Goal: Communication & Community: Answer question/provide support

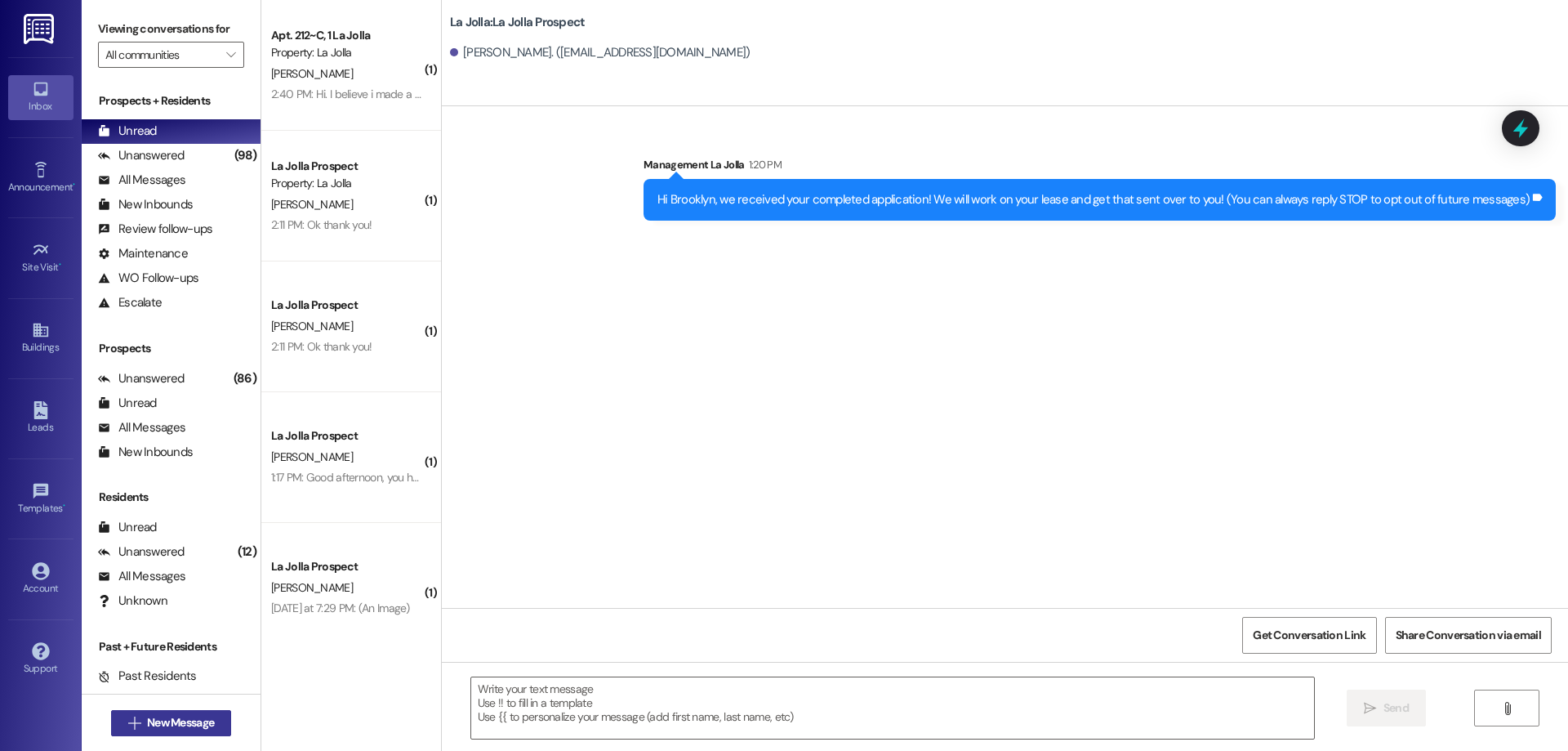
click at [212, 718] on span "New Message" at bounding box center [180, 722] width 73 height 17
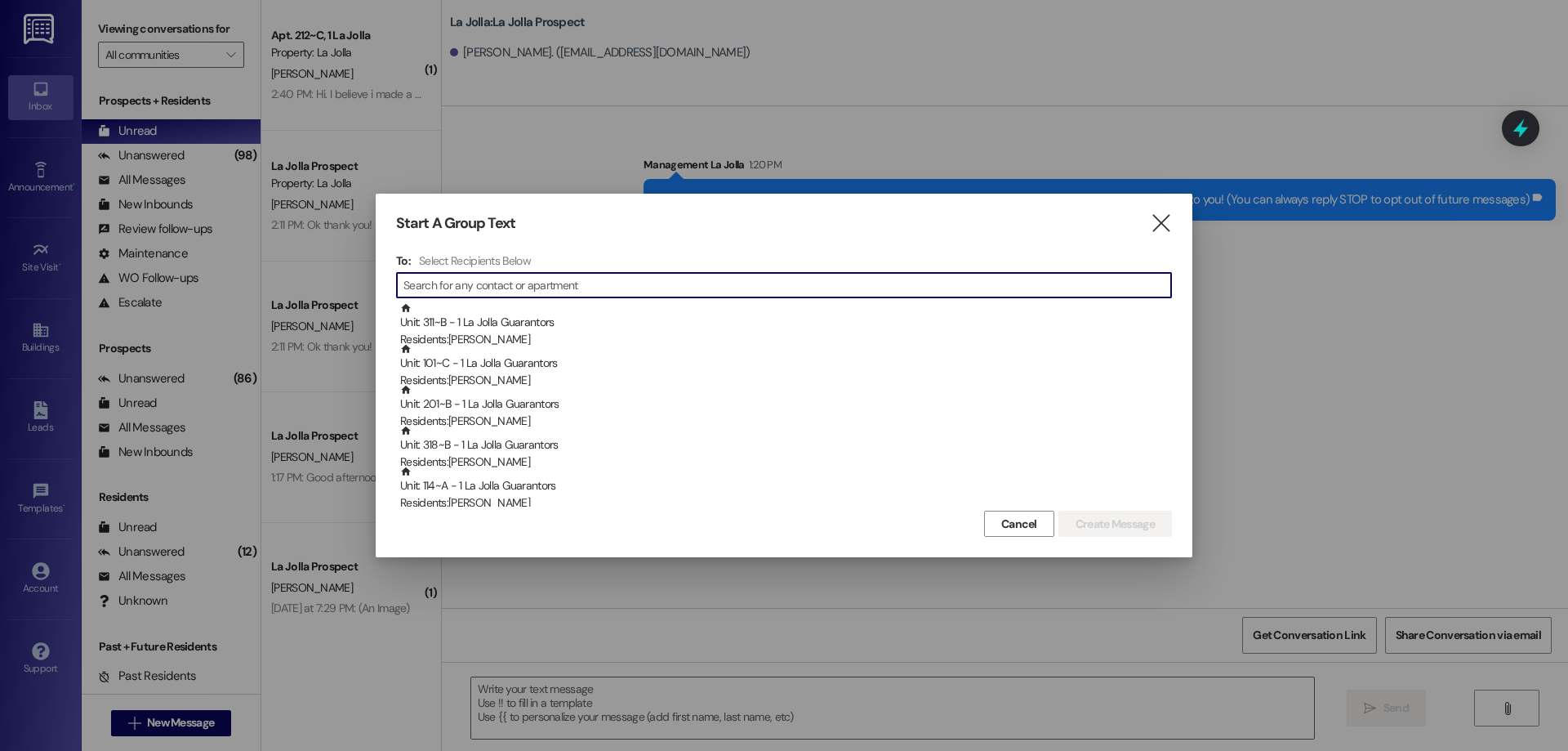
type input "r"
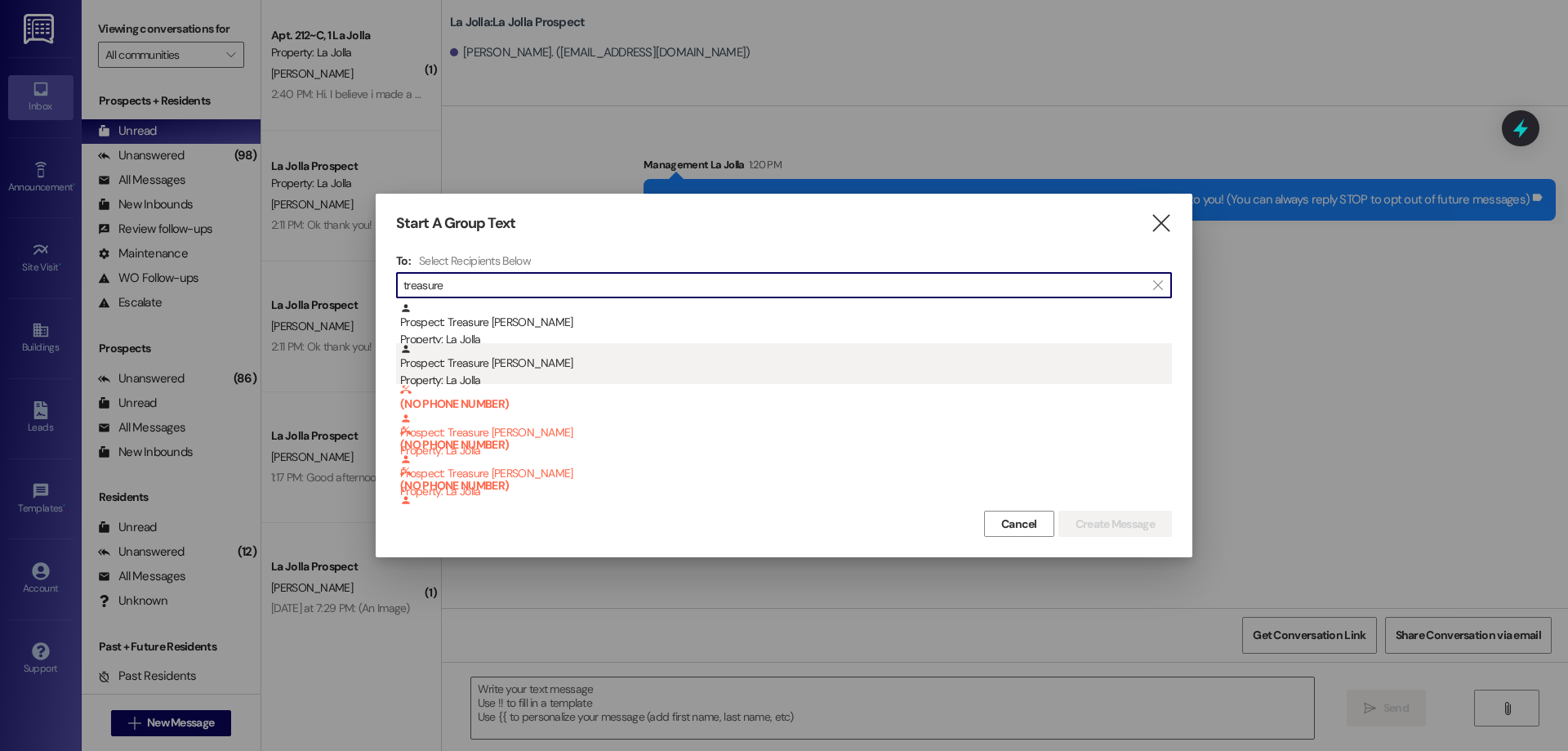
type input "treasure"
click at [519, 355] on div "Prospect: Treasure [PERSON_NAME] Property: [GEOGRAPHIC_DATA]" at bounding box center [786, 367] width 772 height 46
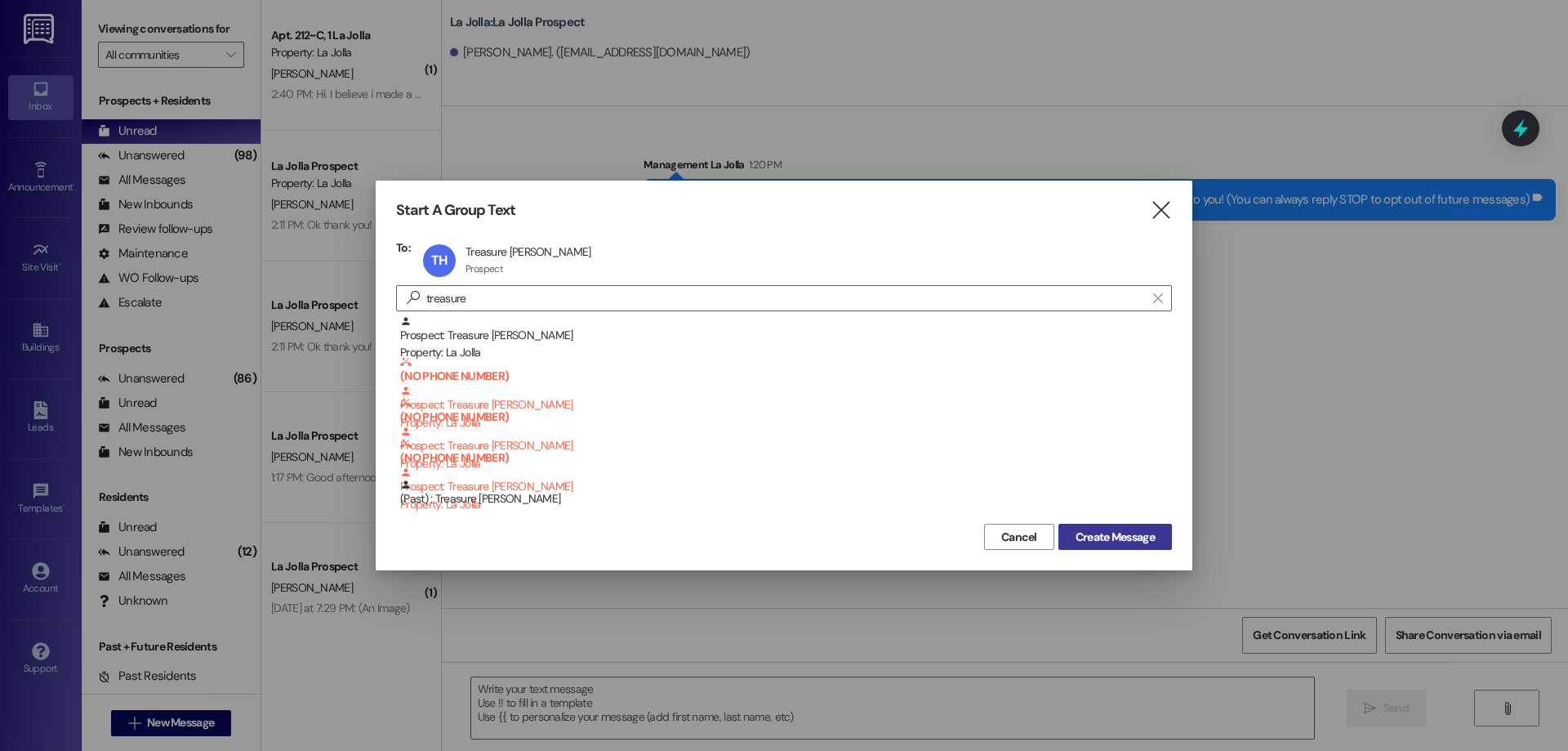
click at [1112, 543] on span "Create Message" at bounding box center [1114, 537] width 79 height 17
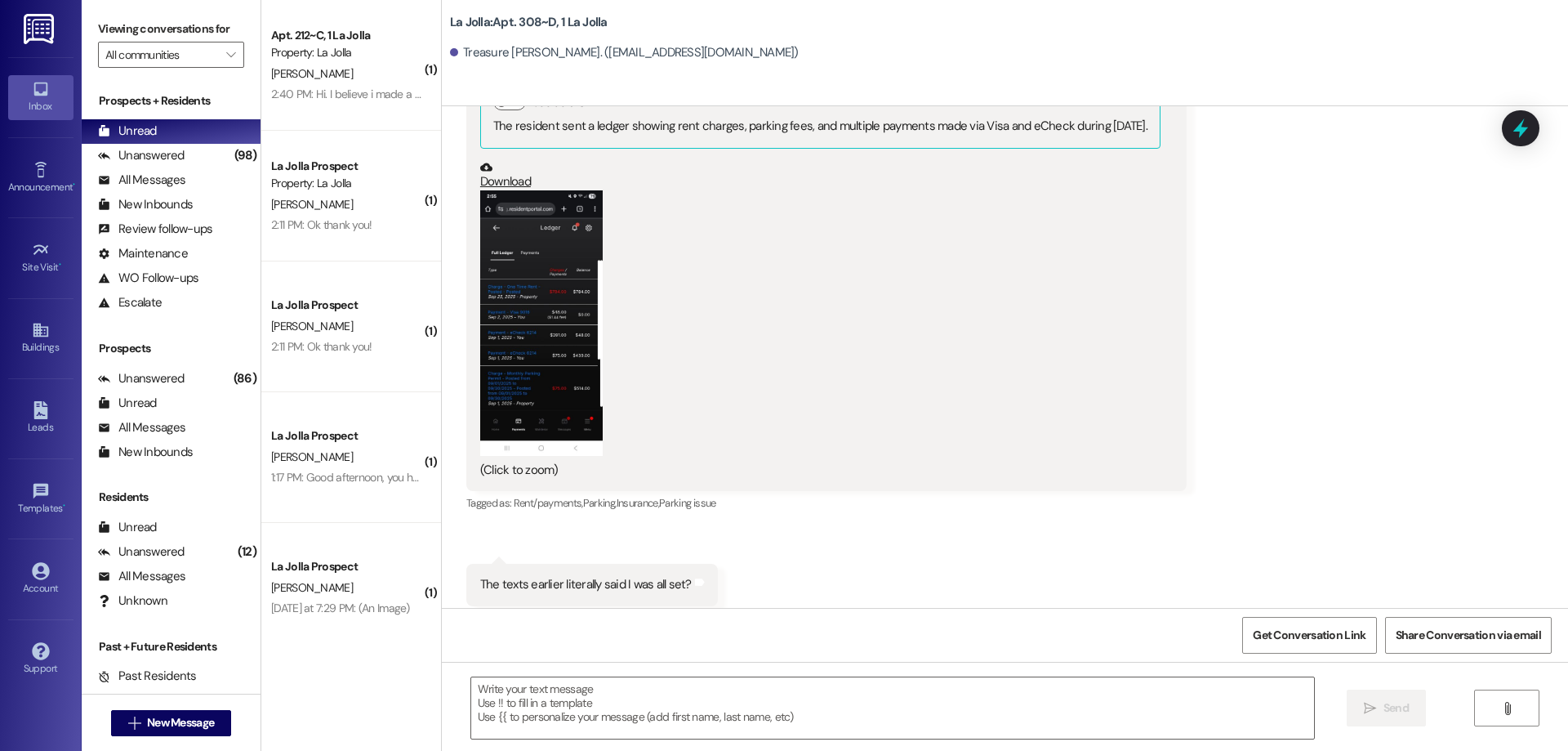
scroll to position [19324, 0]
click at [527, 705] on textarea at bounding box center [893, 708] width 842 height 61
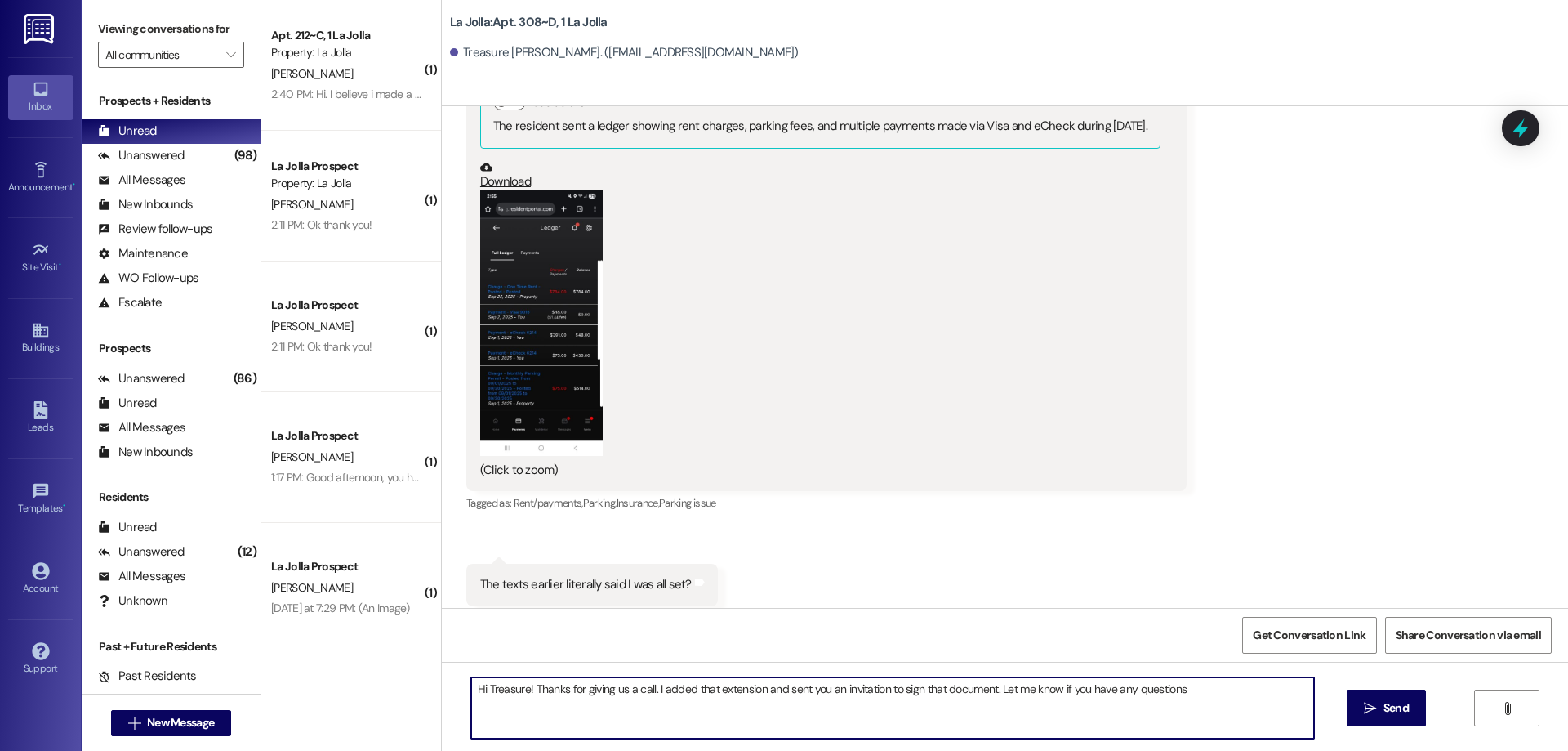
type textarea "Hi Treasure! Thanks for giving us a call. I added that extension and sent you a…"
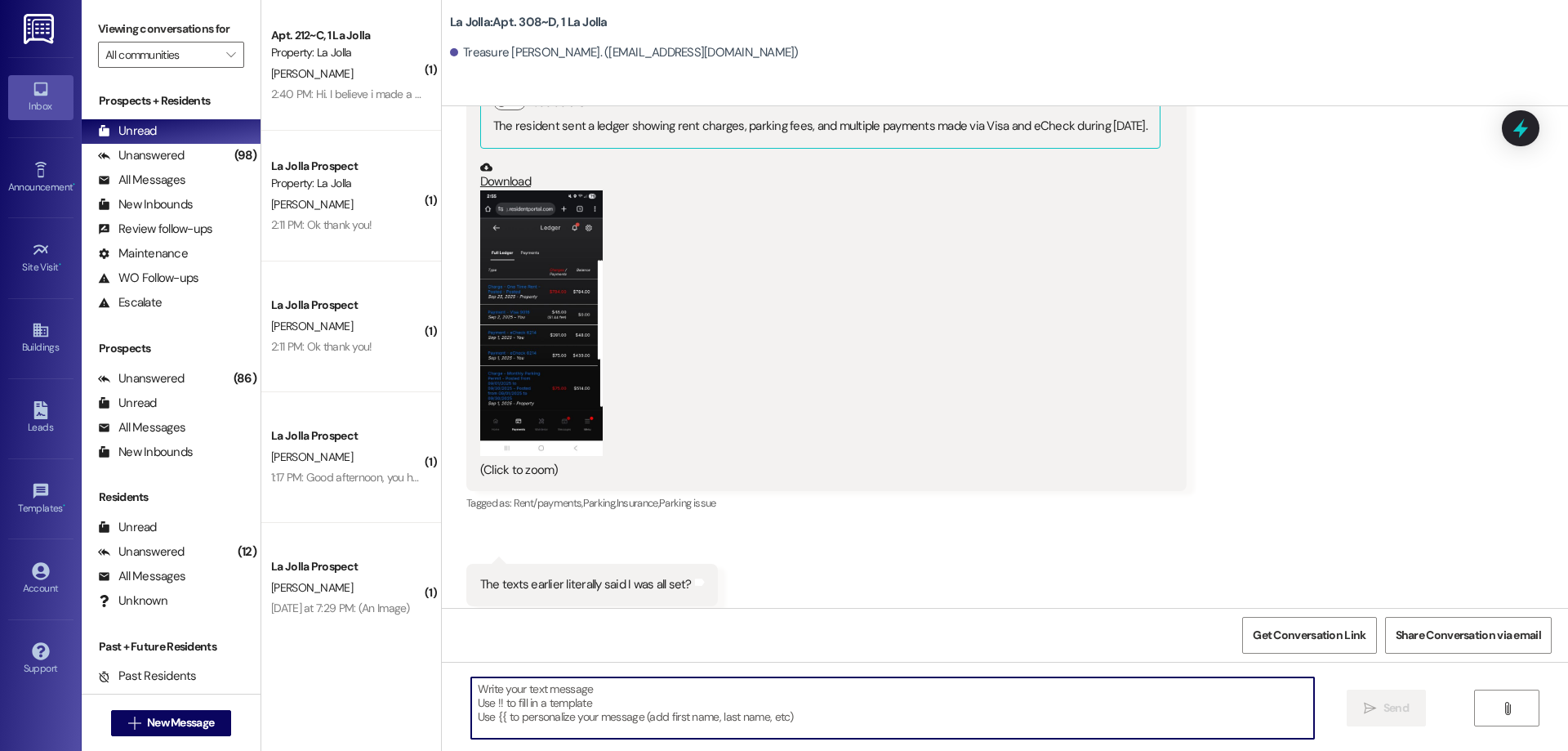
scroll to position [19323, 0]
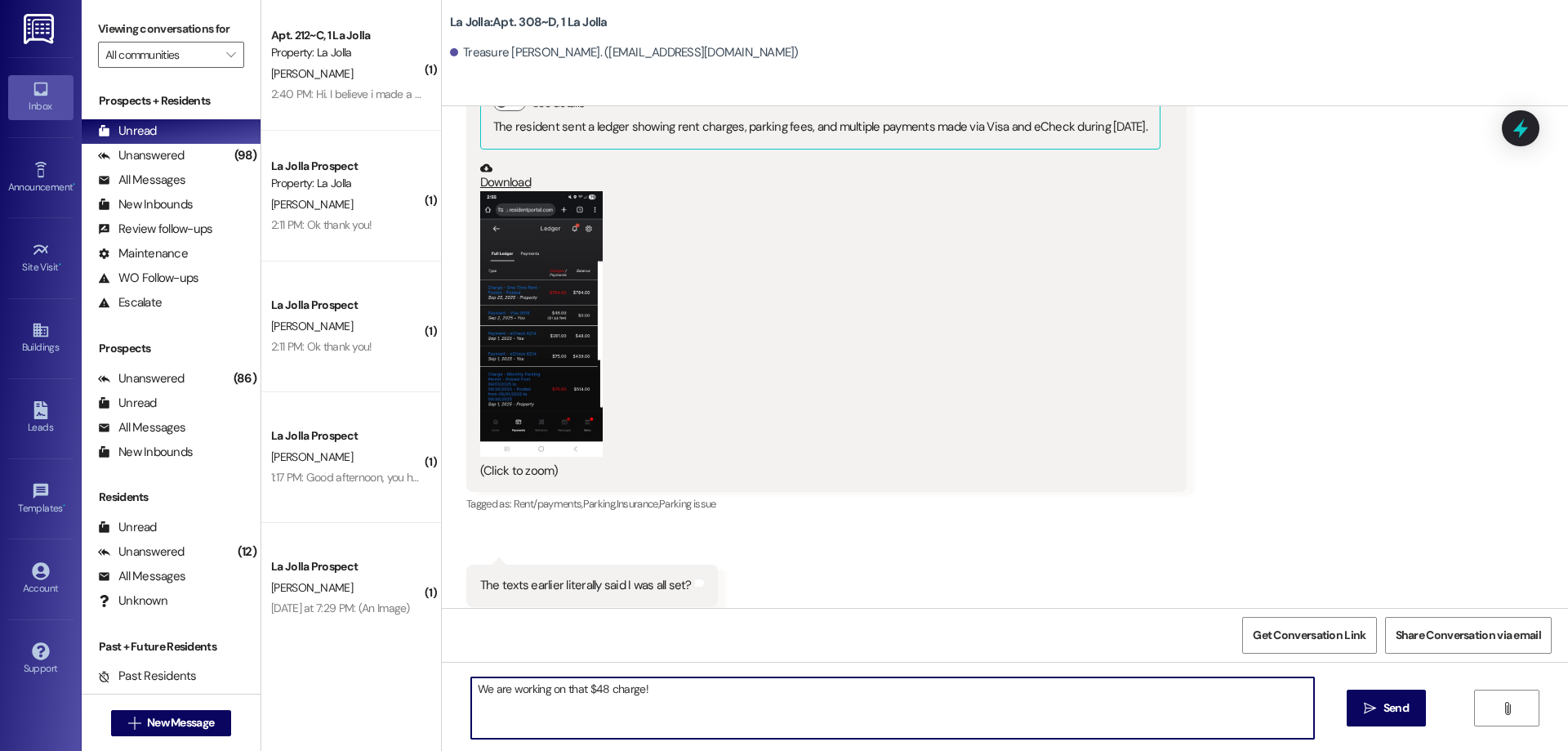
type textarea "We are working on that $48 charge"
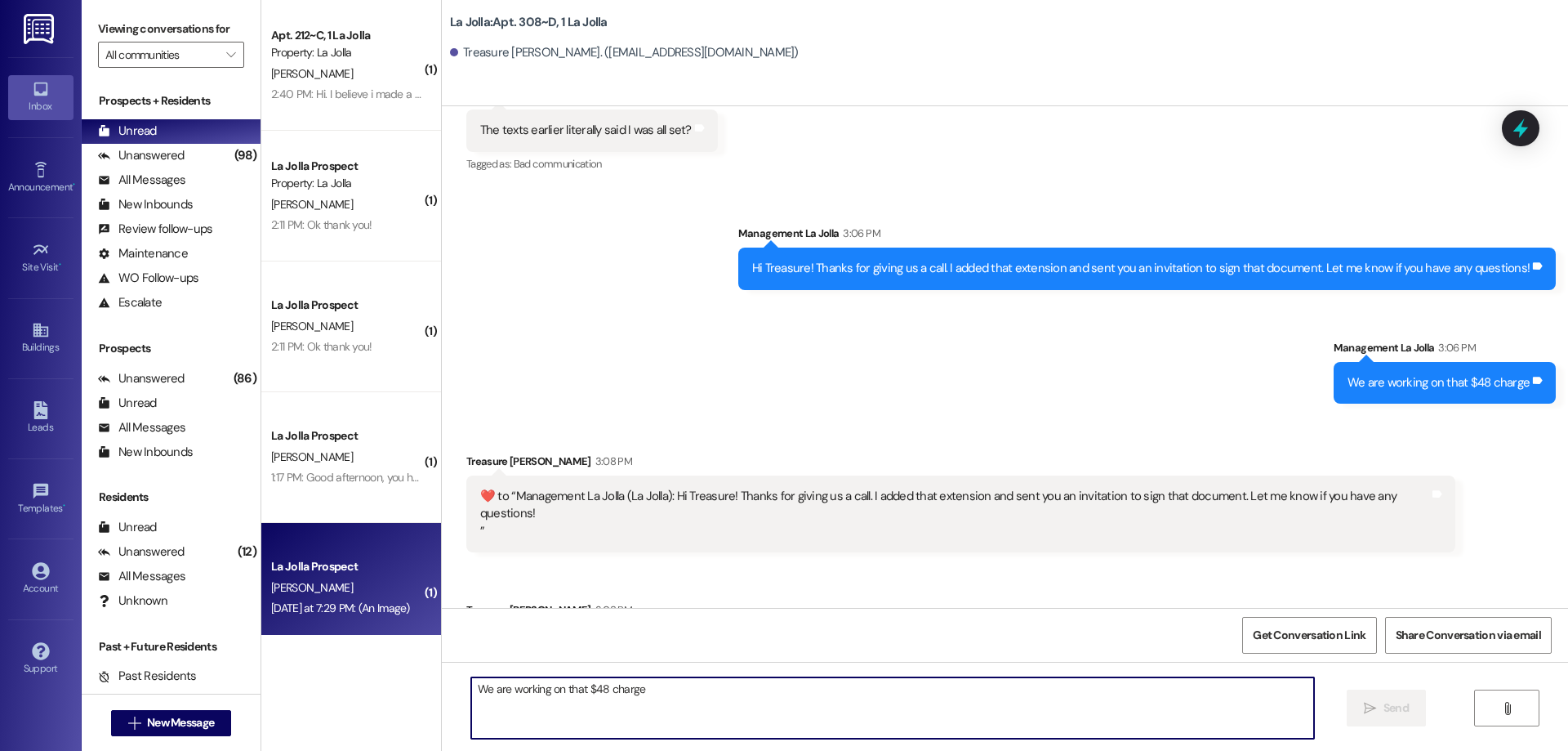
scroll to position [19796, 0]
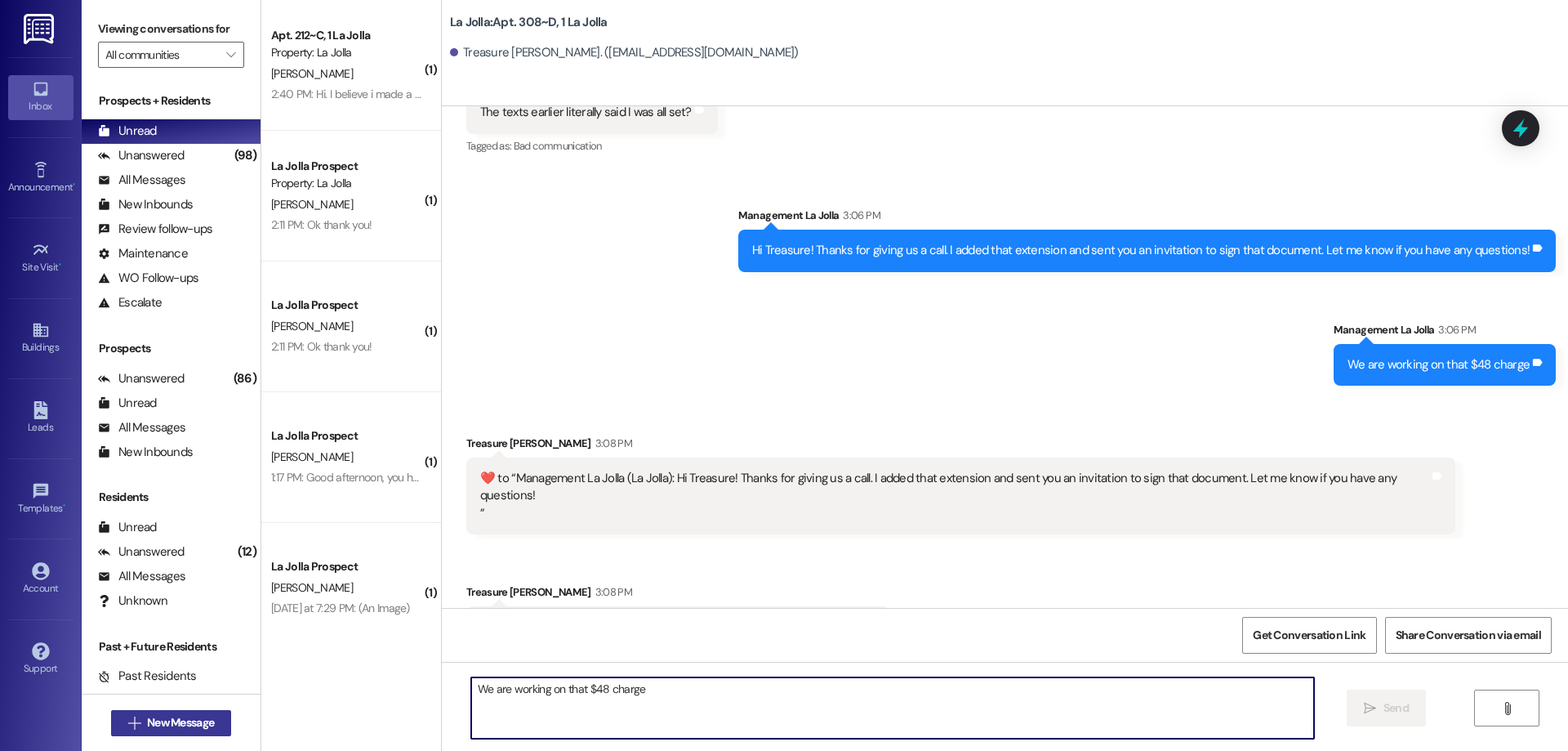
click at [160, 729] on span "New Message" at bounding box center [180, 722] width 67 height 17
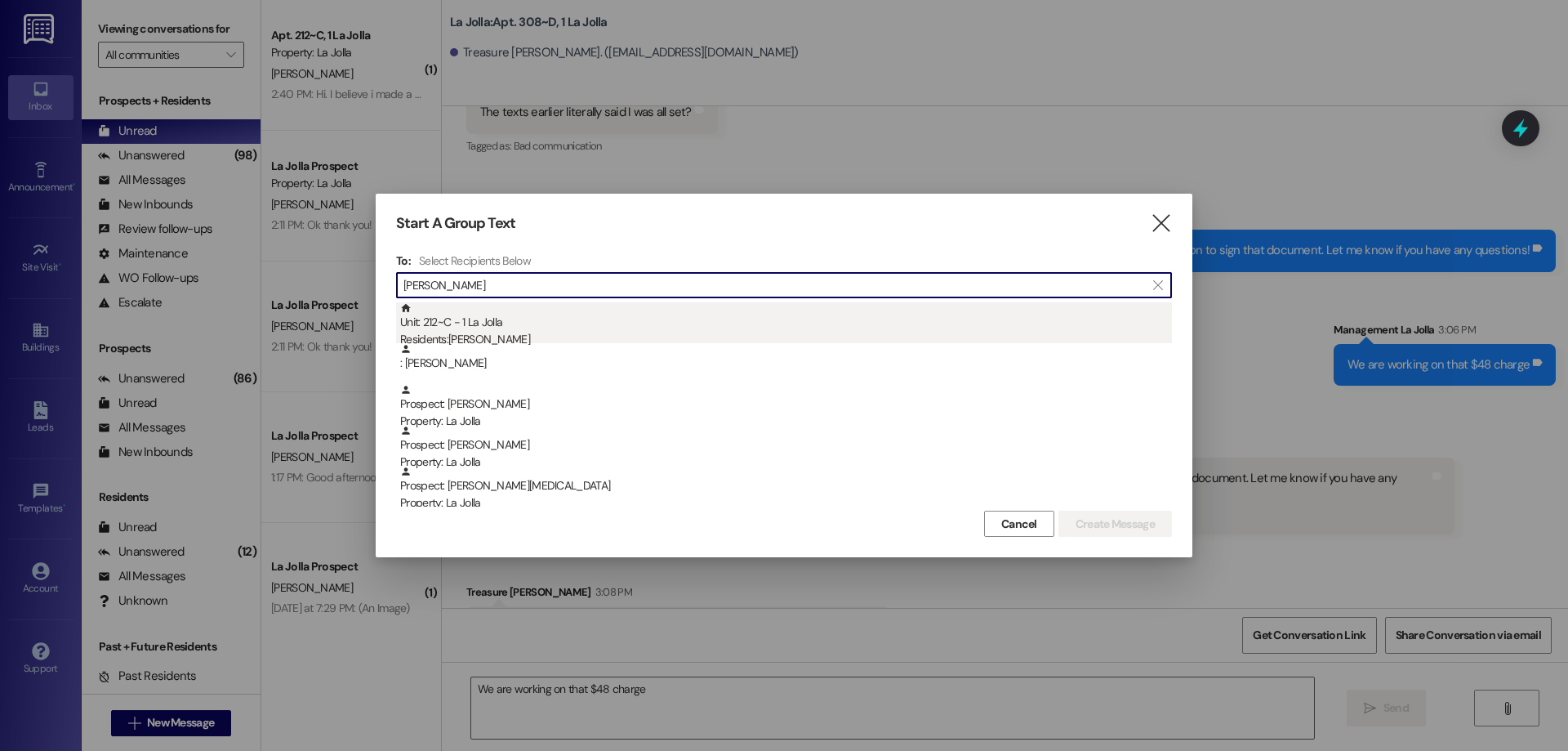
type input "[PERSON_NAME]"
click at [531, 333] on div "Residents: [PERSON_NAME]" at bounding box center [786, 339] width 772 height 17
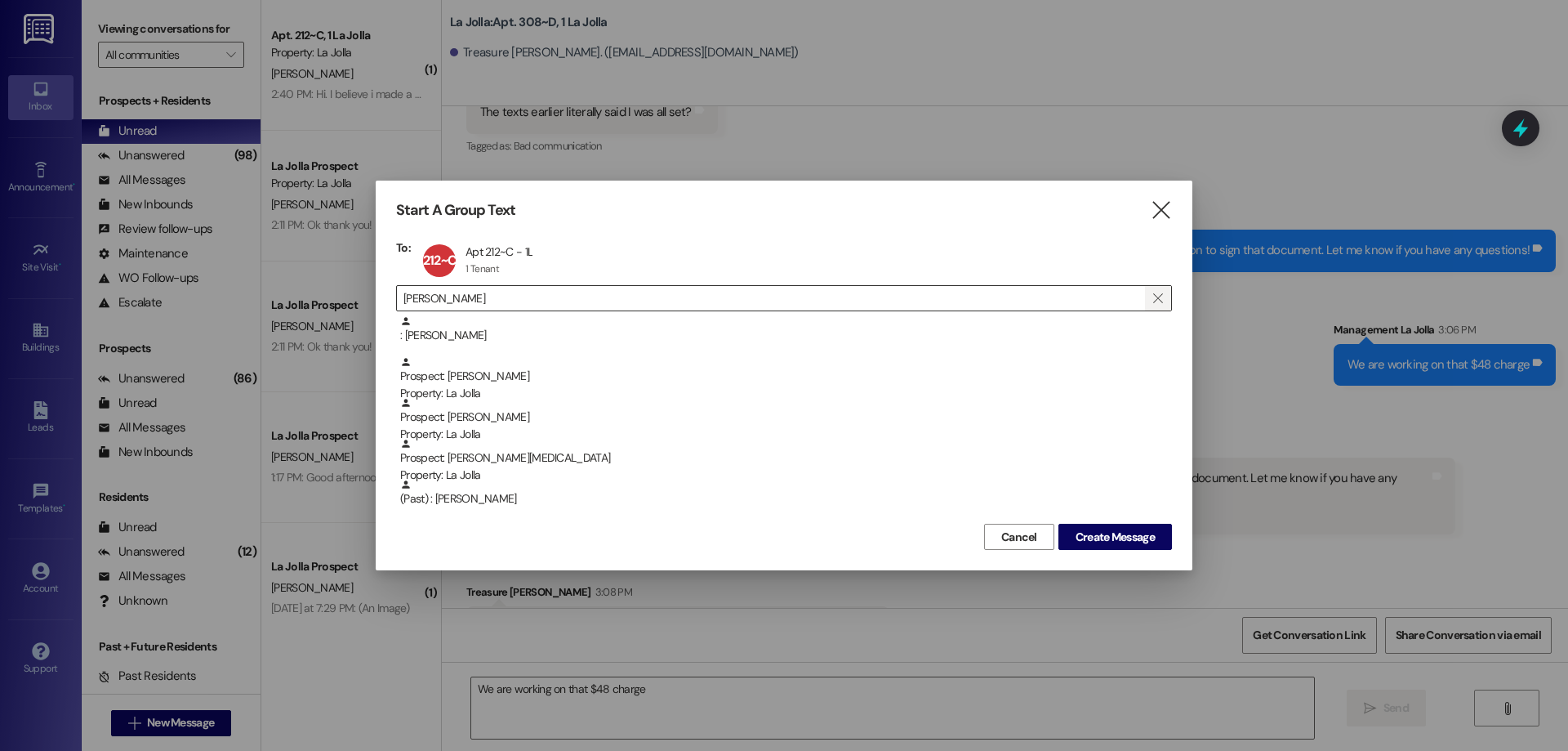
click at [1157, 292] on icon "" at bounding box center [1158, 298] width 9 height 13
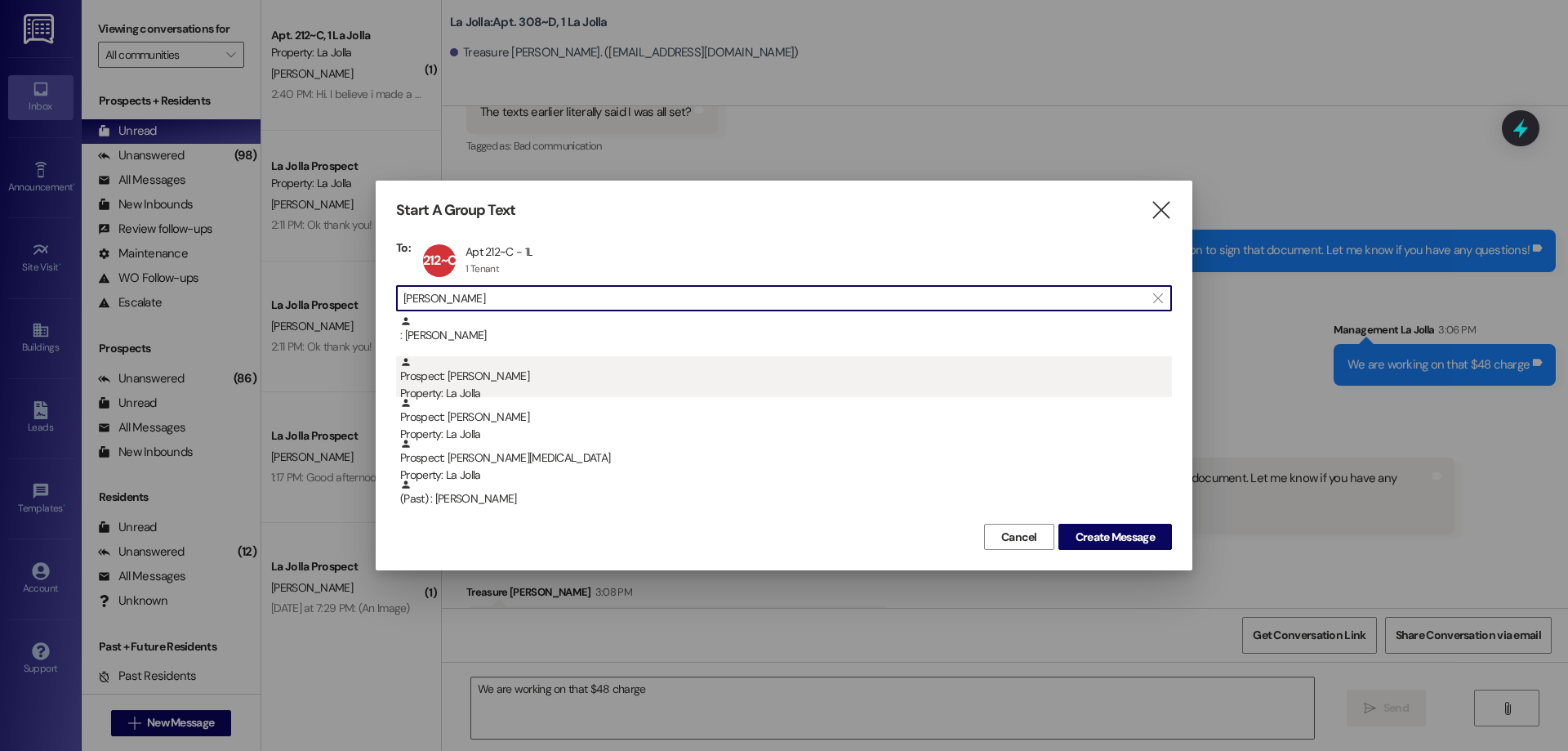
type input "[PERSON_NAME]"
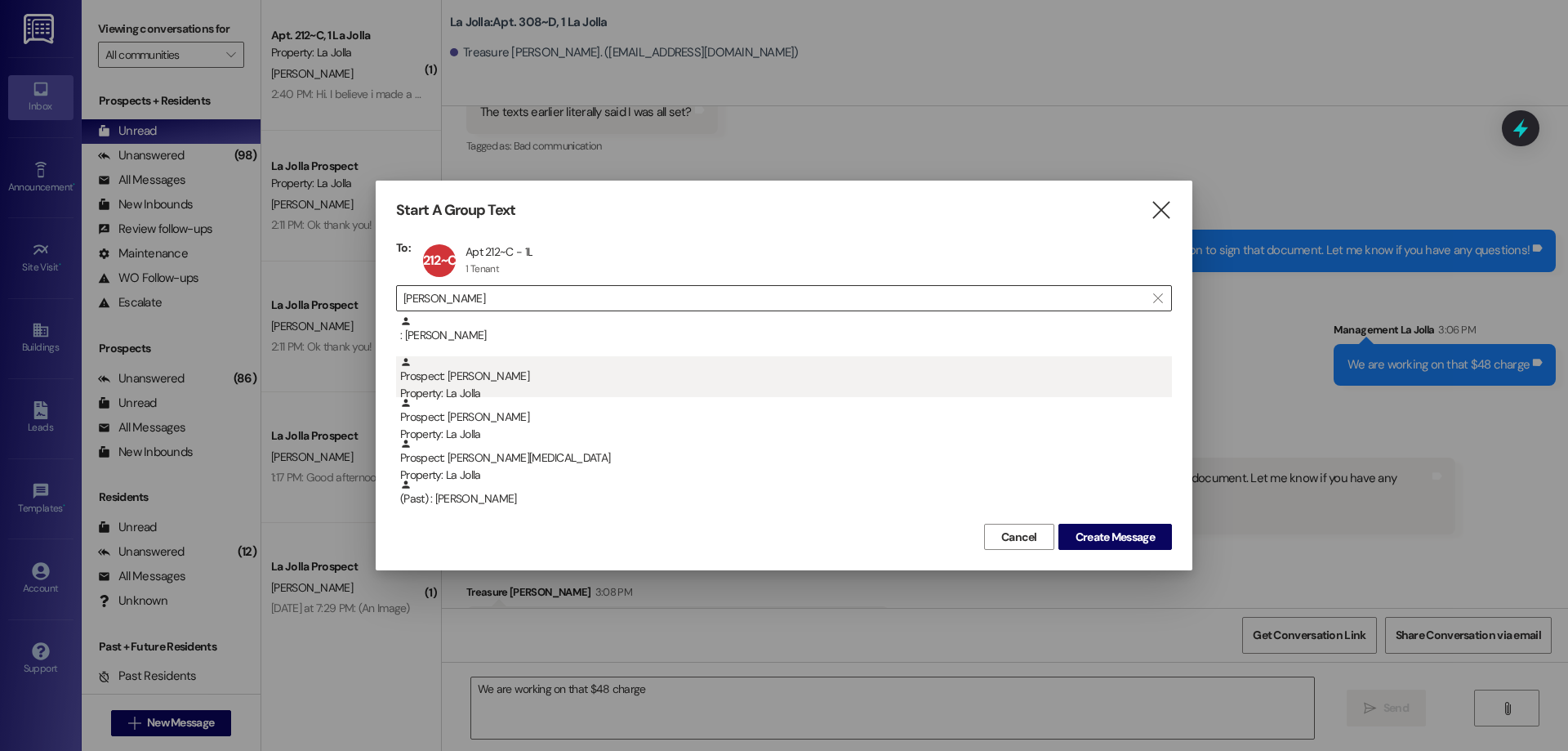
click at [777, 383] on div "Prospect: [PERSON_NAME] Property: [GEOGRAPHIC_DATA]" at bounding box center [786, 380] width 772 height 46
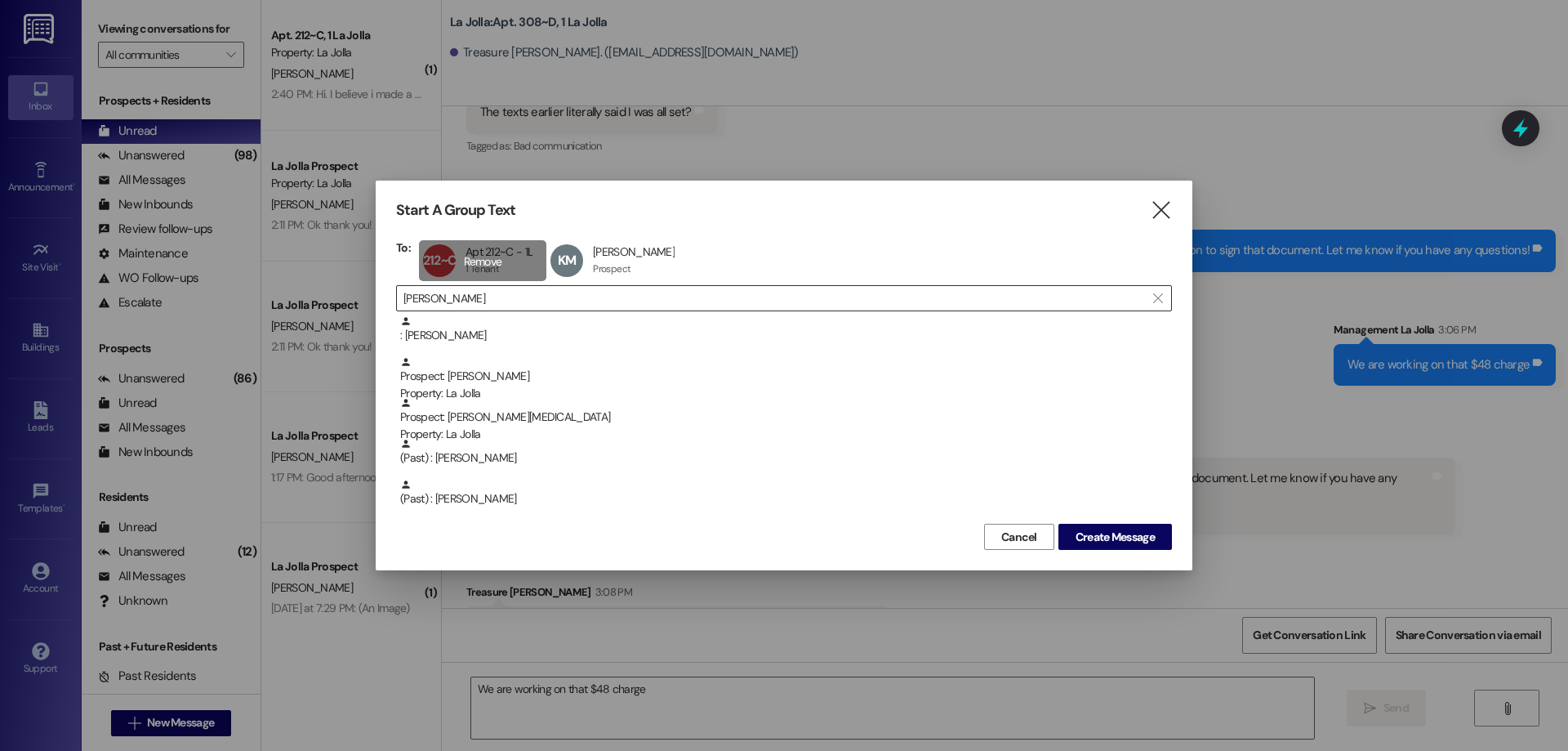
click at [482, 260] on div "212~C Apt 212~C - 1L Apt 212~C - 1L 1 Tenant 1 Tenant click to remove" at bounding box center [482, 261] width 127 height 41
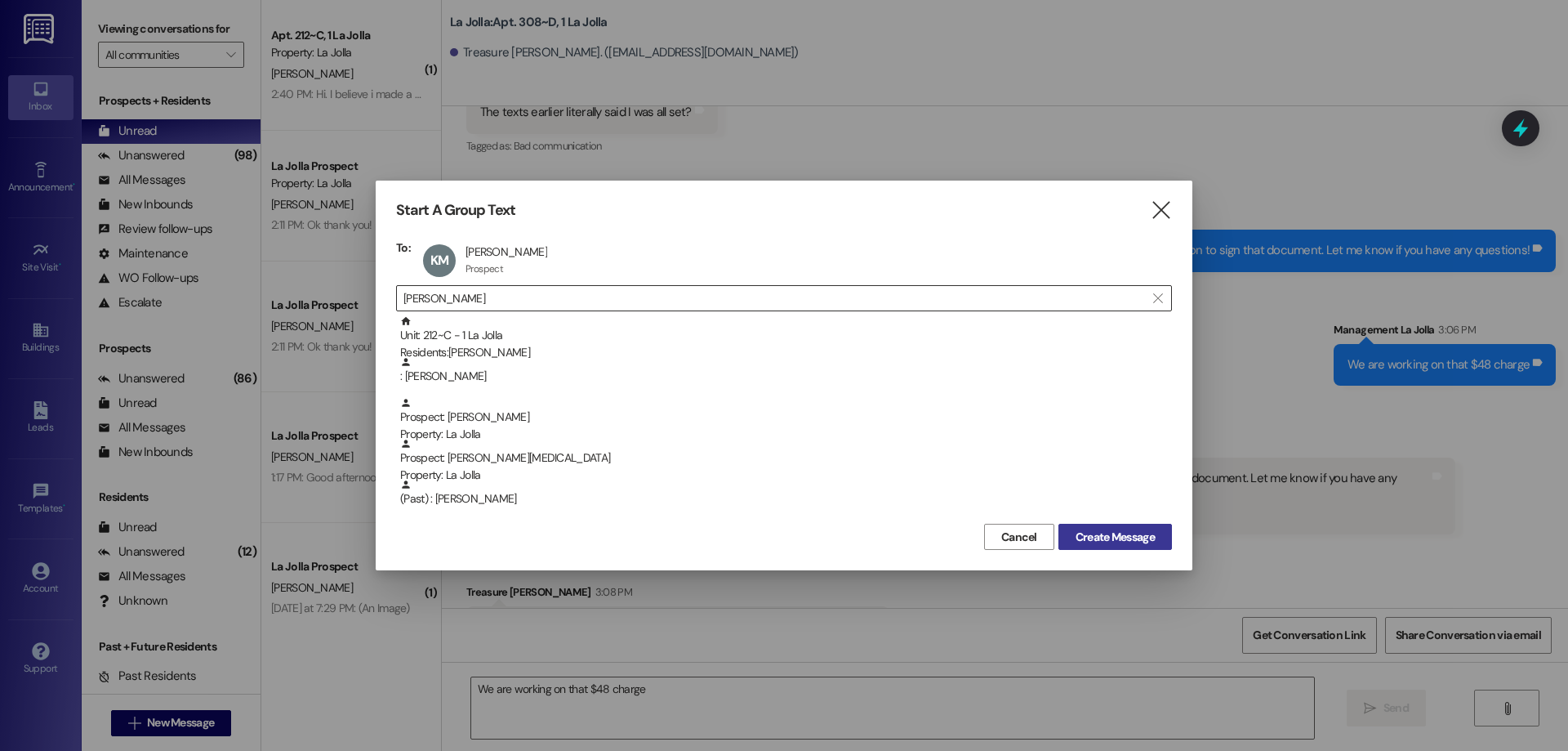
click at [1135, 537] on span "Create Message" at bounding box center [1114, 537] width 79 height 17
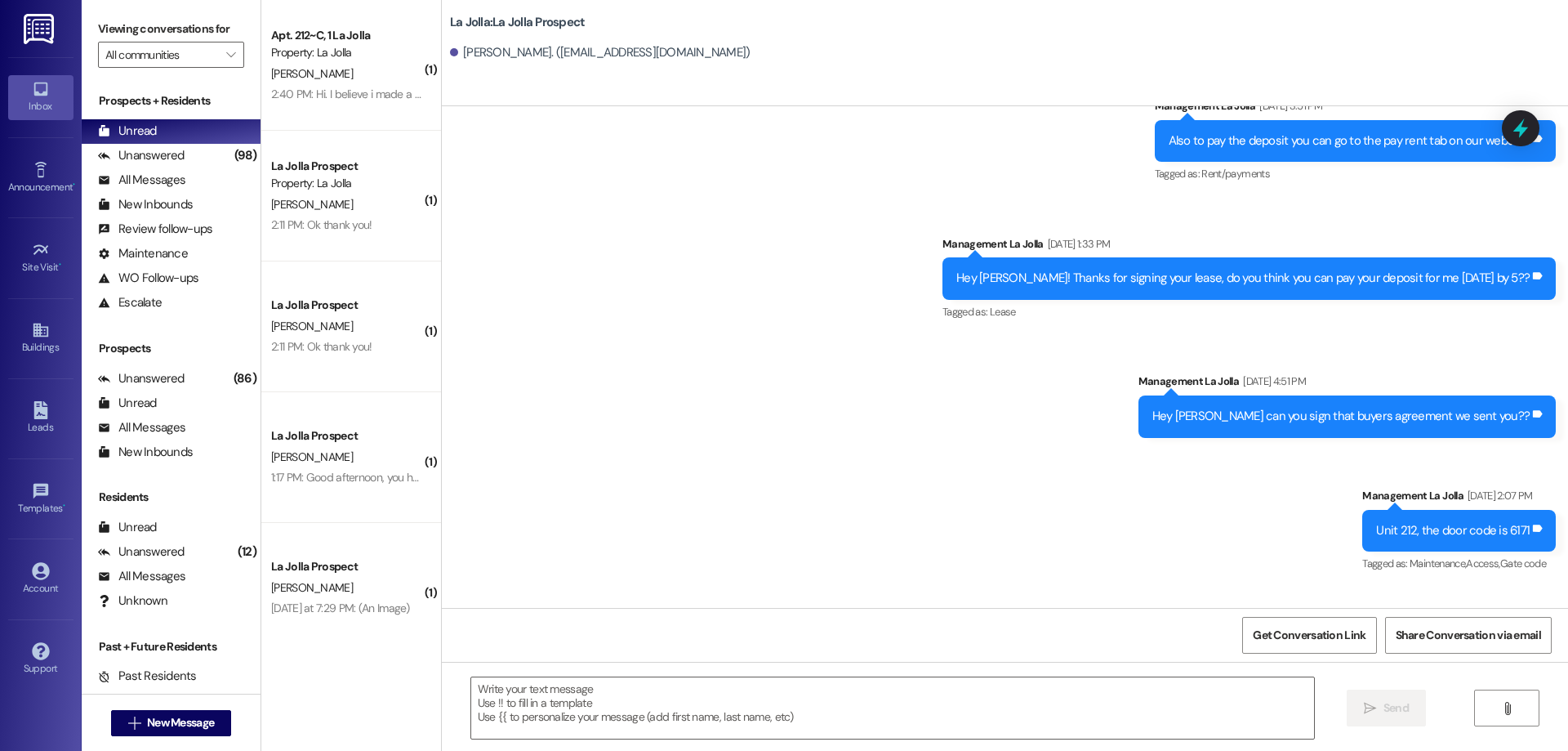
scroll to position [0, 0]
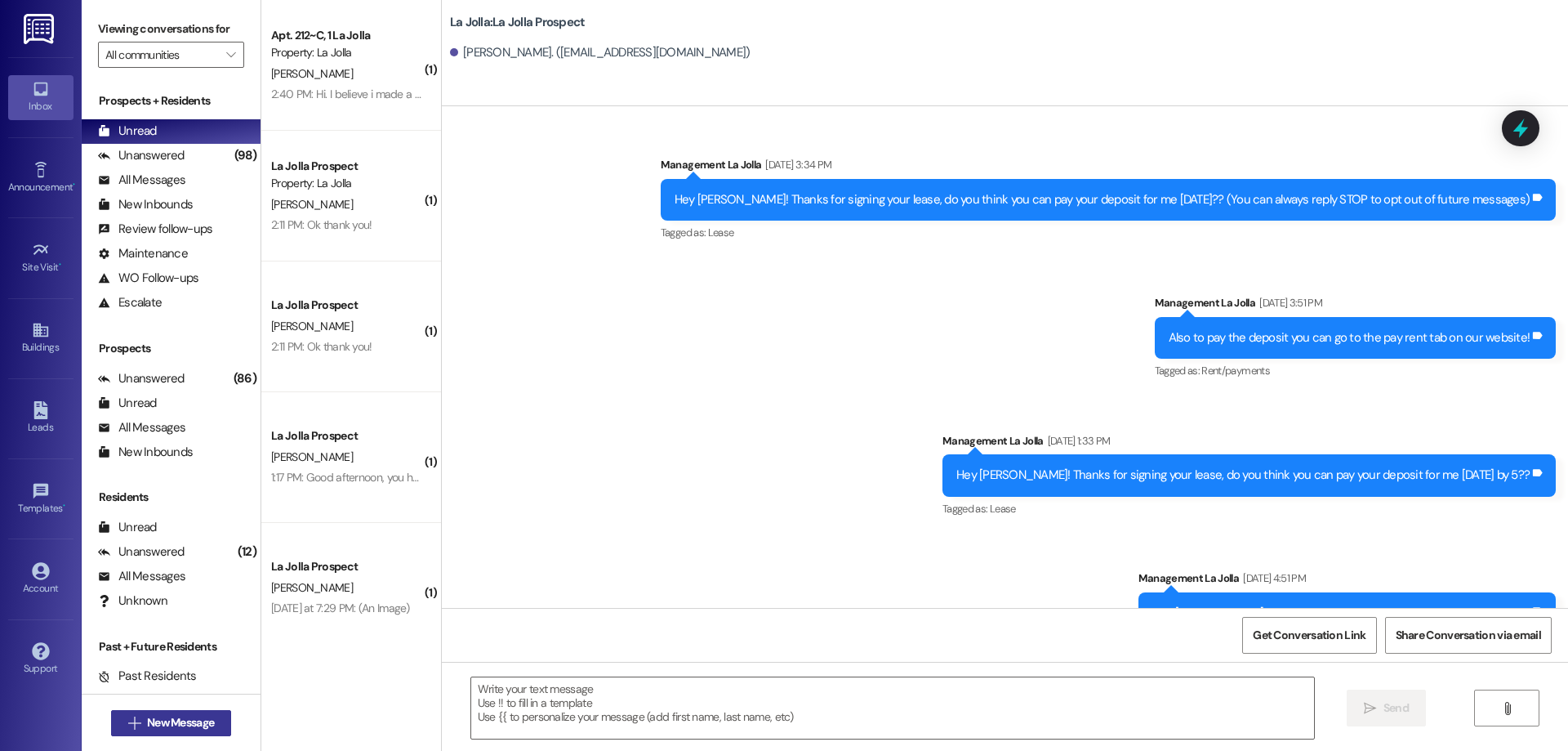
click at [201, 729] on span "New Message" at bounding box center [180, 722] width 67 height 17
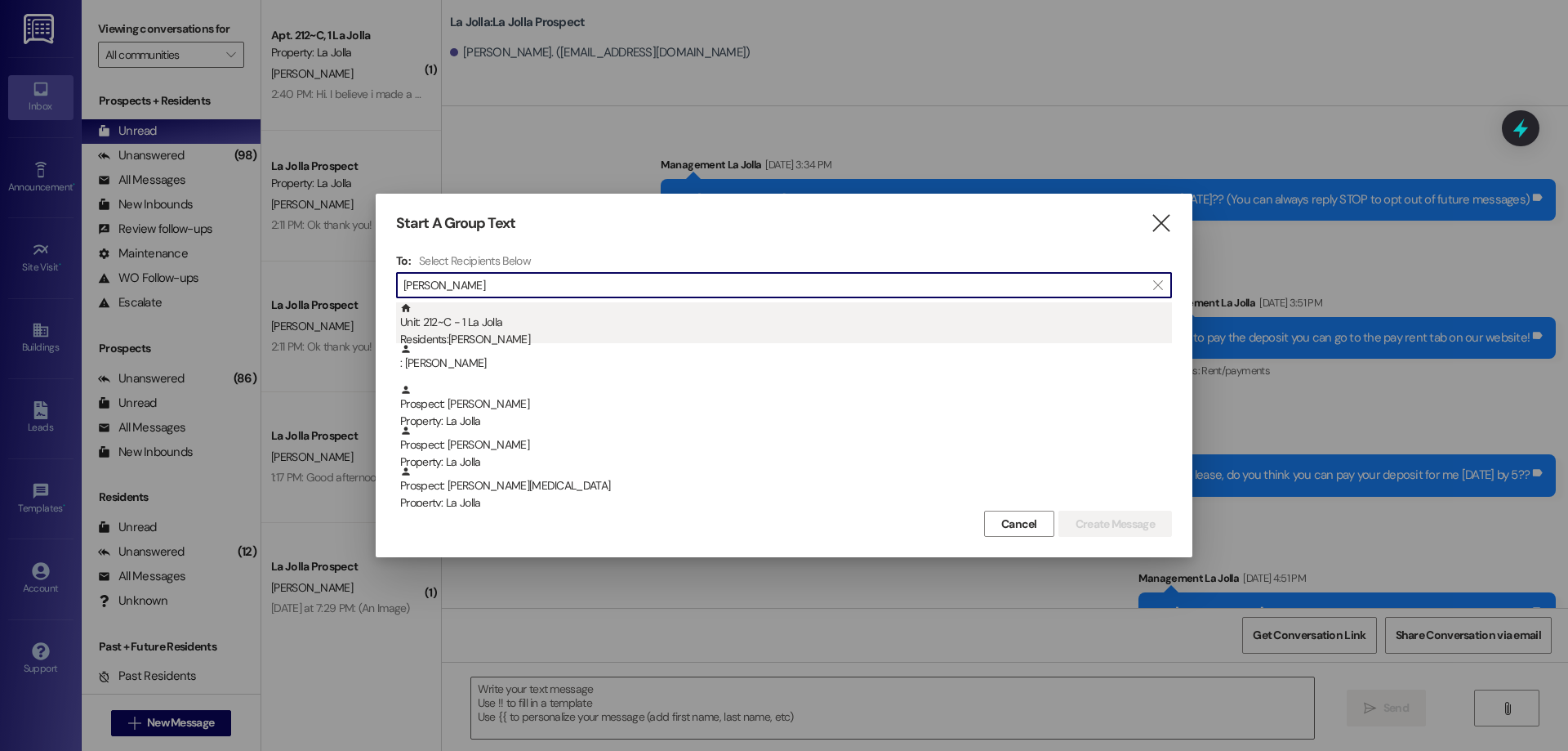
type input "[PERSON_NAME]"
click at [513, 335] on div "Residents: [PERSON_NAME]" at bounding box center [786, 339] width 772 height 17
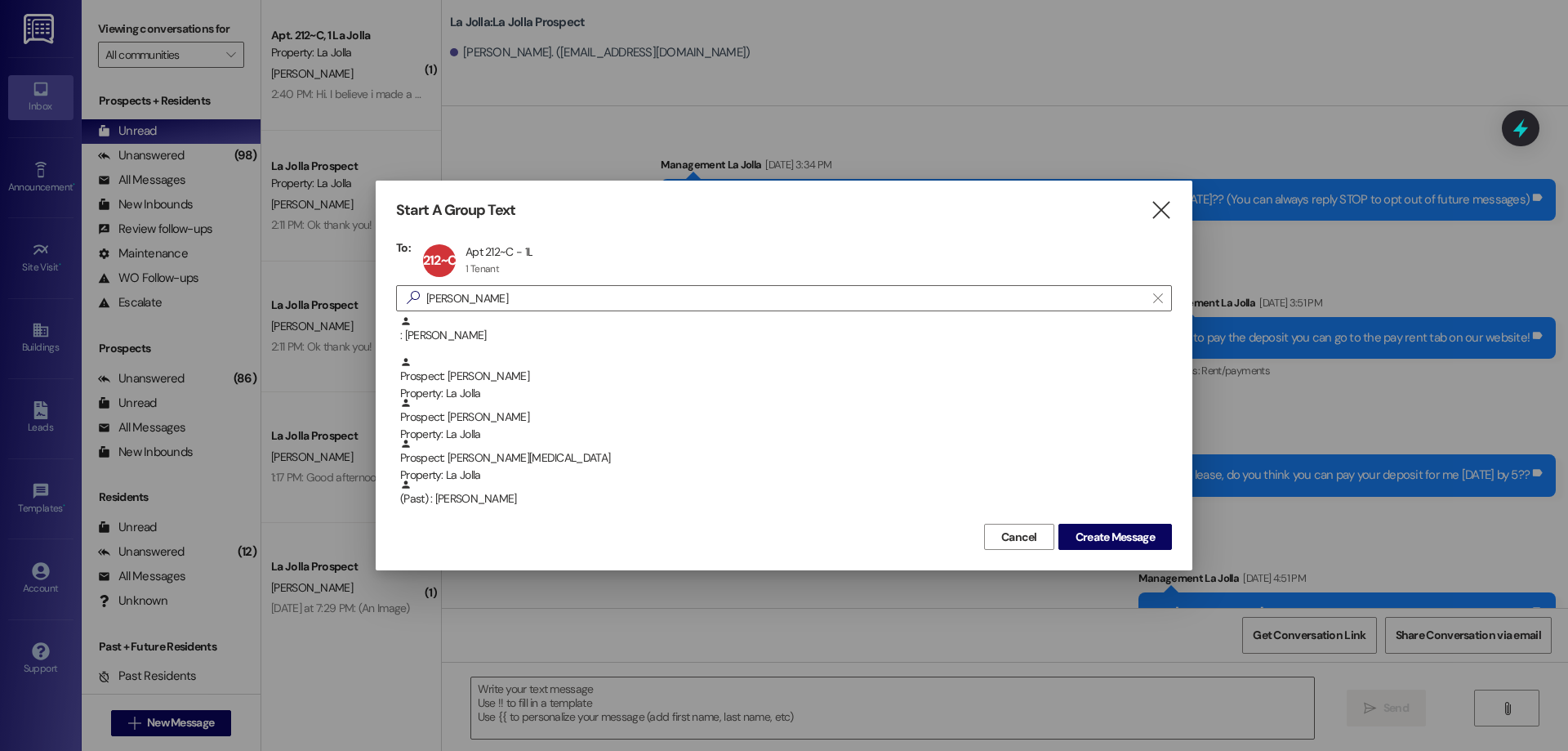
click at [1097, 521] on div "Cancel Create Message" at bounding box center [784, 535] width 776 height 31
click at [1095, 537] on span "Create Message" at bounding box center [1114, 537] width 79 height 17
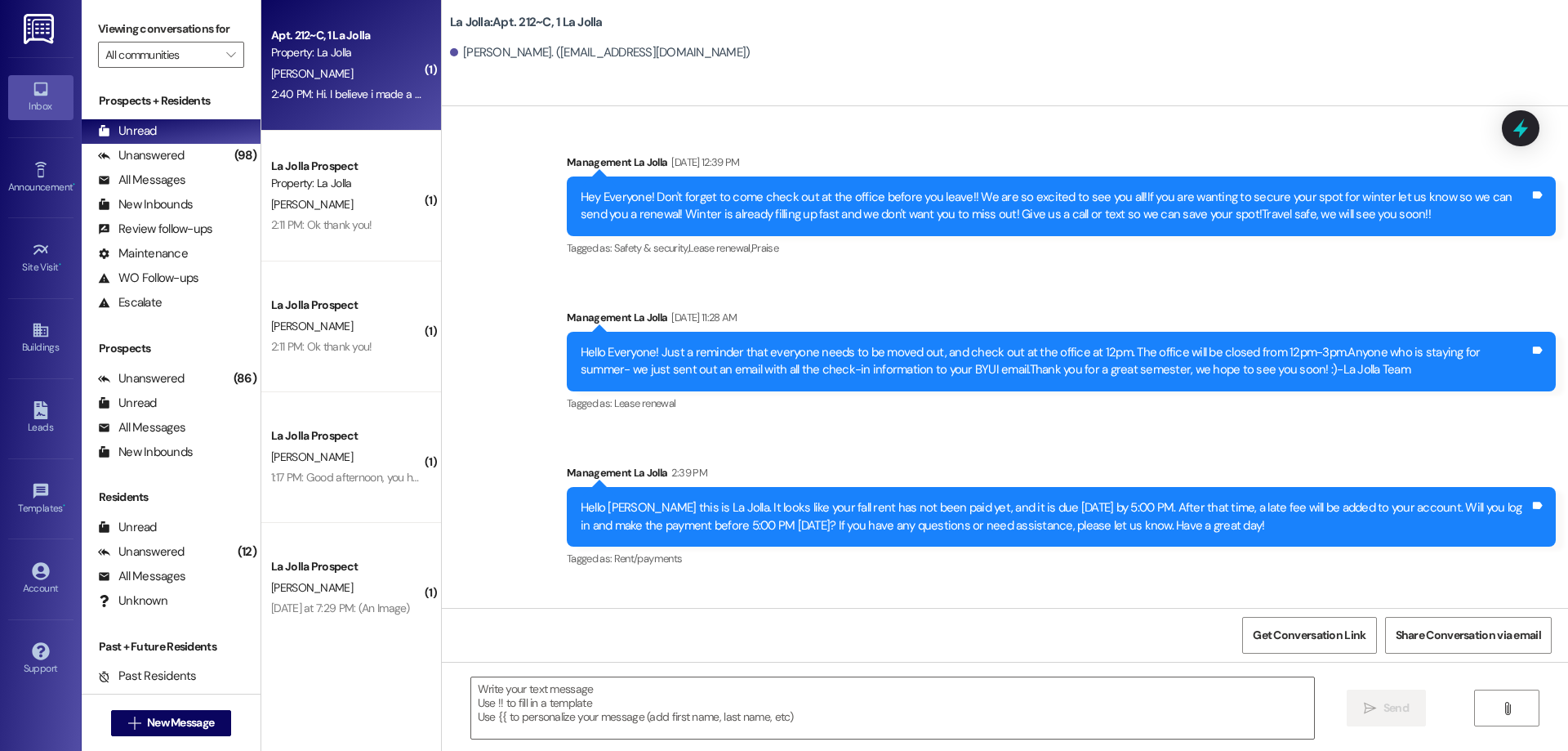
scroll to position [13711, 0]
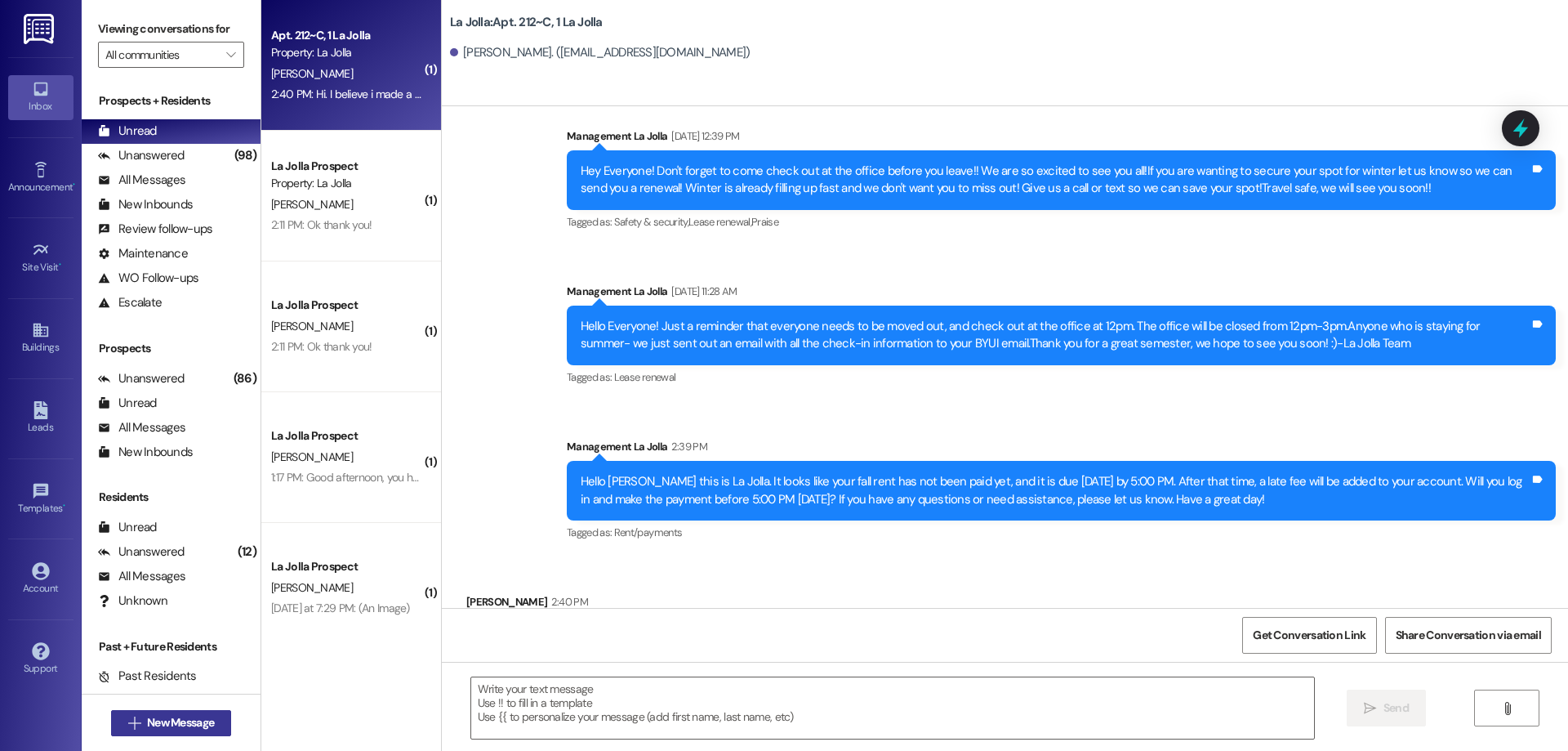
click at [192, 727] on span "New Message" at bounding box center [180, 722] width 67 height 17
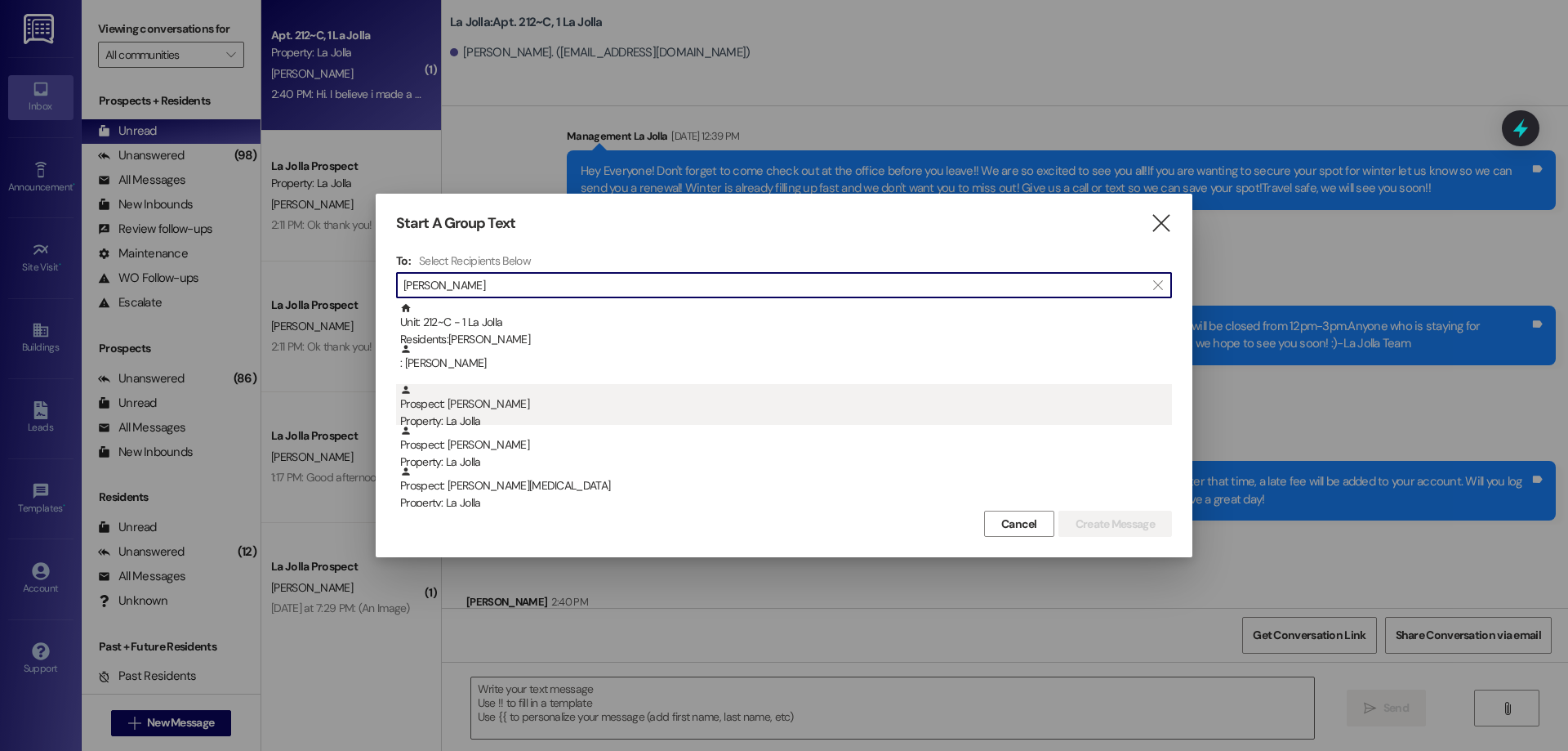
type input "[PERSON_NAME]"
click at [590, 409] on div "Prospect: [PERSON_NAME] Property: [GEOGRAPHIC_DATA]" at bounding box center [786, 408] width 772 height 46
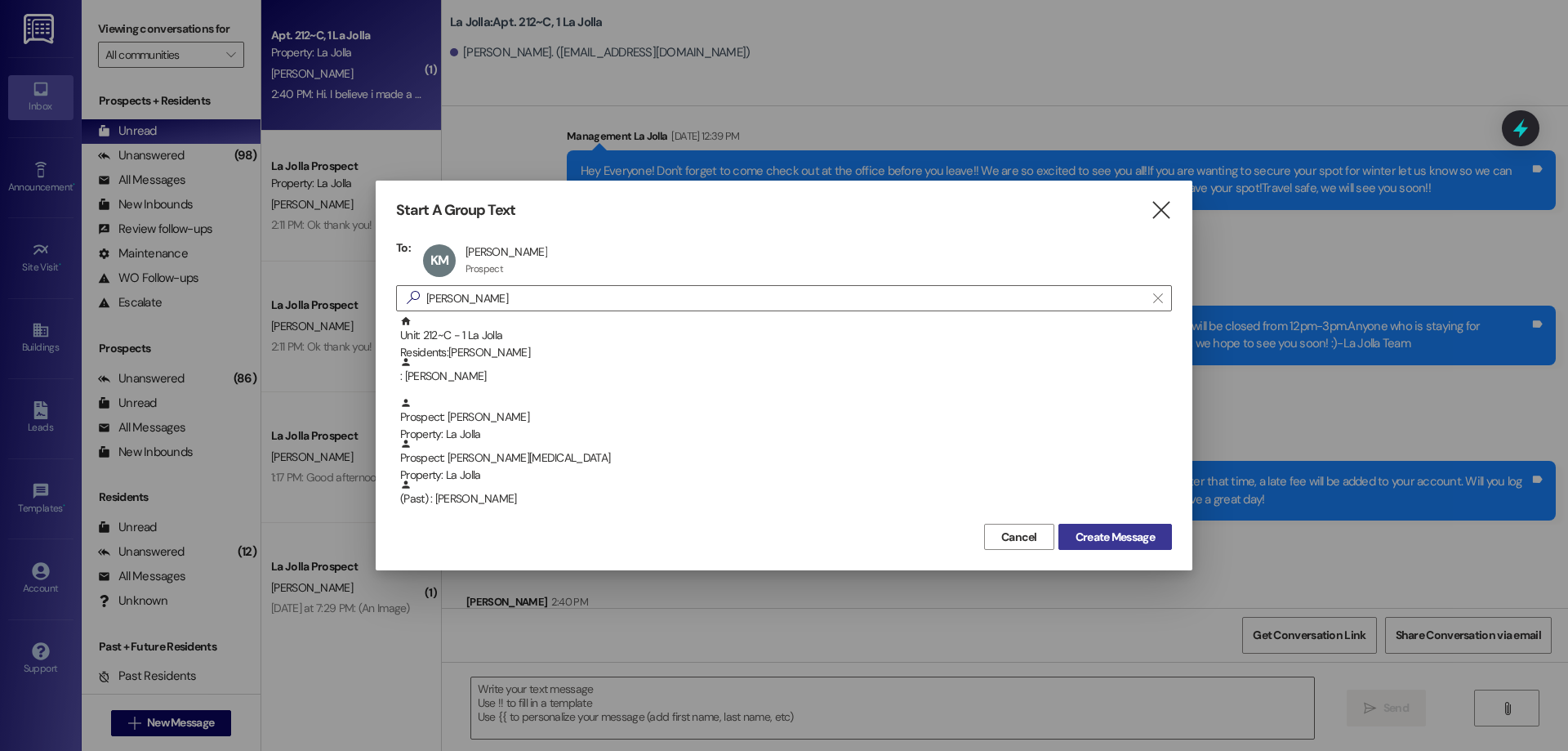
click at [1093, 539] on span "Create Message" at bounding box center [1114, 537] width 79 height 17
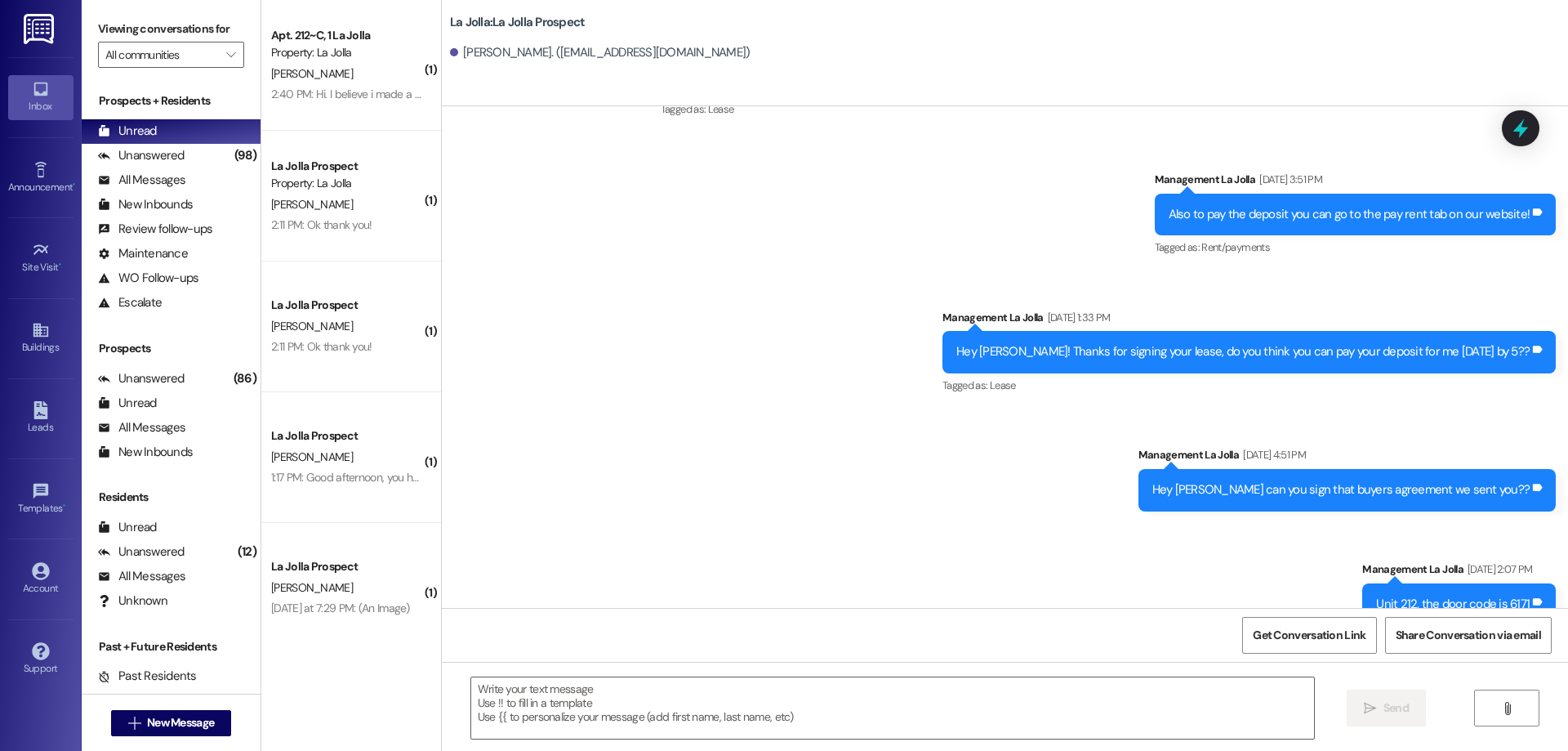
scroll to position [218, 0]
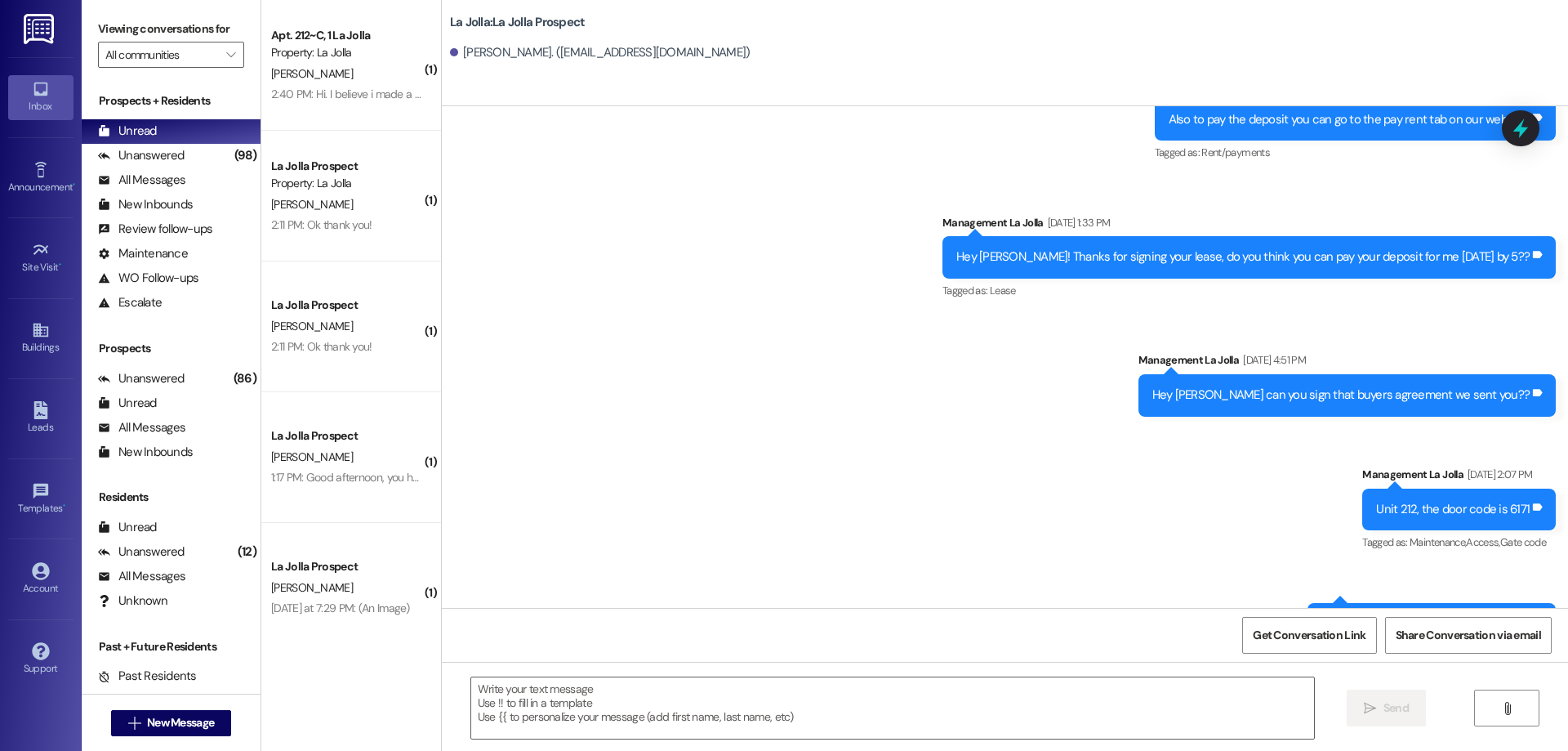
click at [793, 671] on div " Send " at bounding box center [1005, 723] width 1126 height 123
click at [799, 680] on textarea at bounding box center [893, 708] width 842 height 61
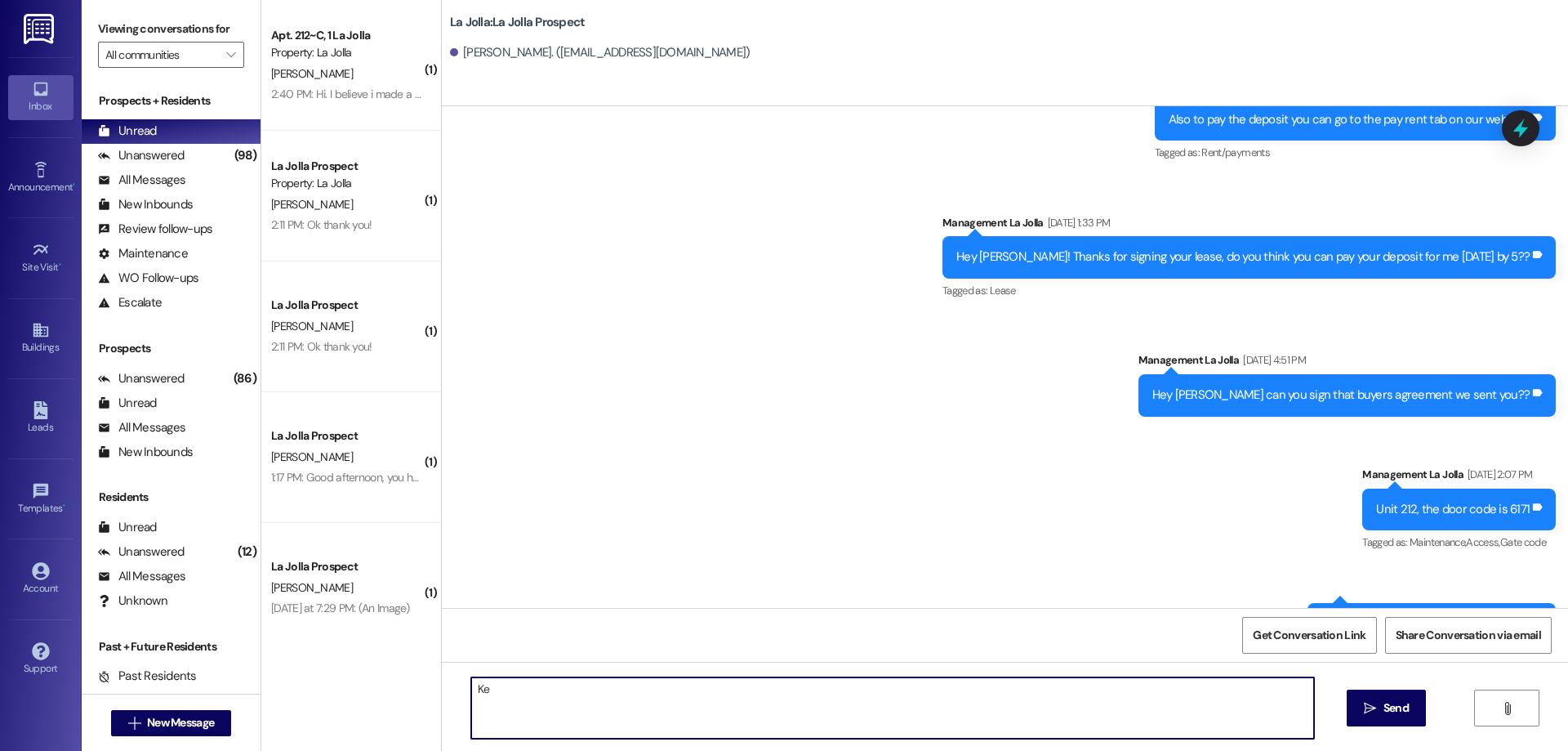
type textarea "K"
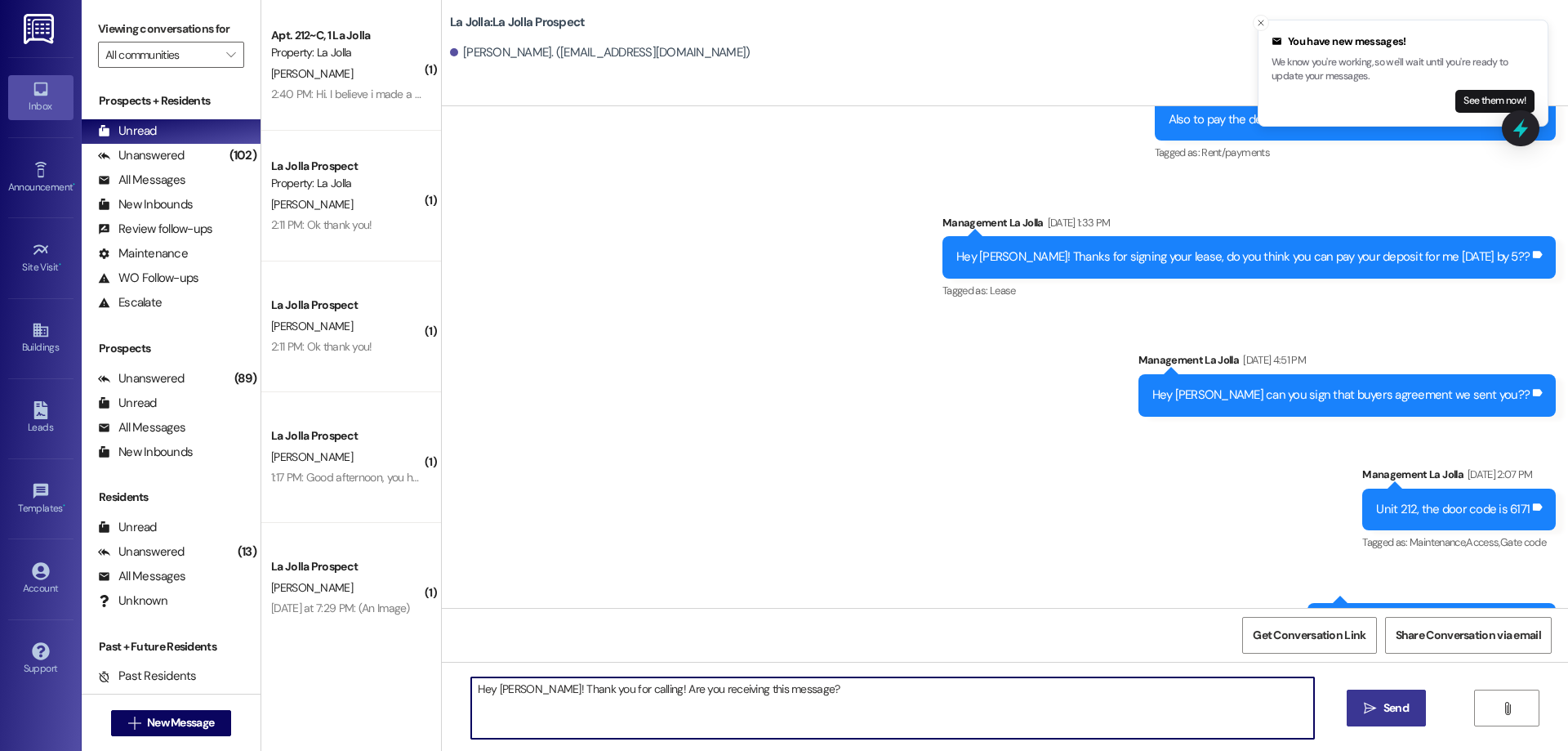
type textarea "Hey [PERSON_NAME]! Thank you for calling! Are you receiving this message?"
click at [1386, 714] on span "Send" at bounding box center [1395, 707] width 25 height 17
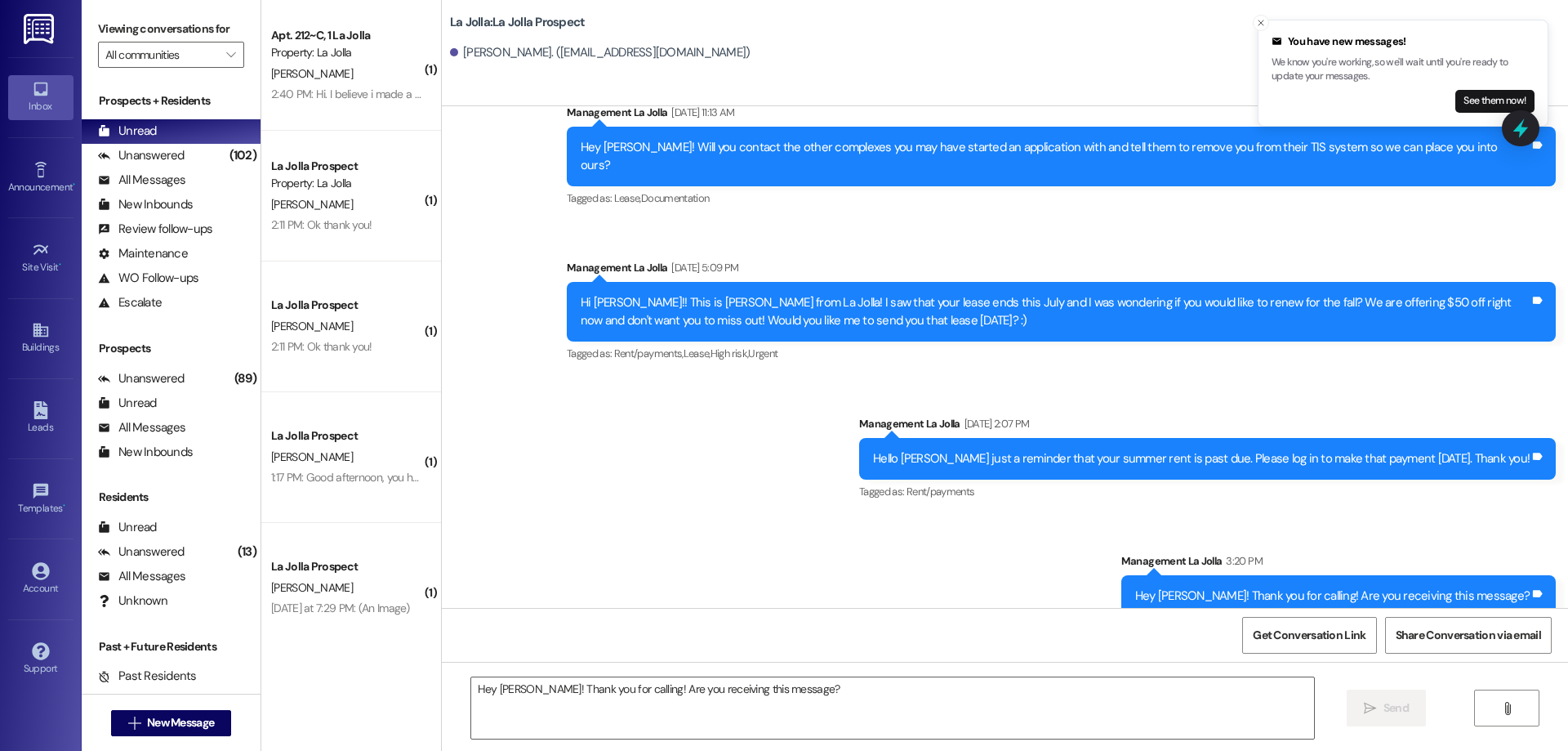
scroll to position [837, 0]
